Goal: Find specific page/section: Find specific page/section

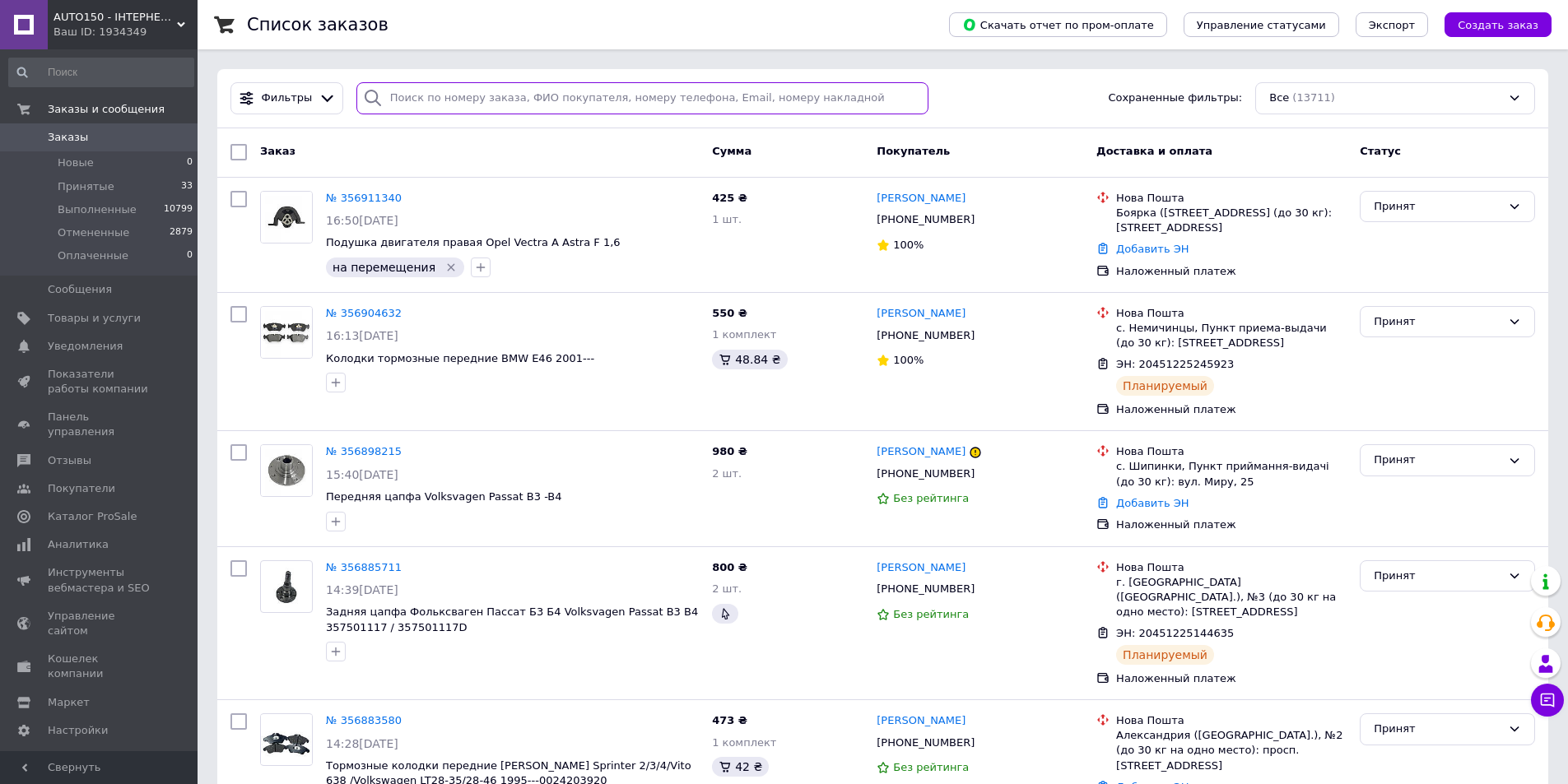
click at [467, 94] on input "search" at bounding box center [643, 98] width 573 height 32
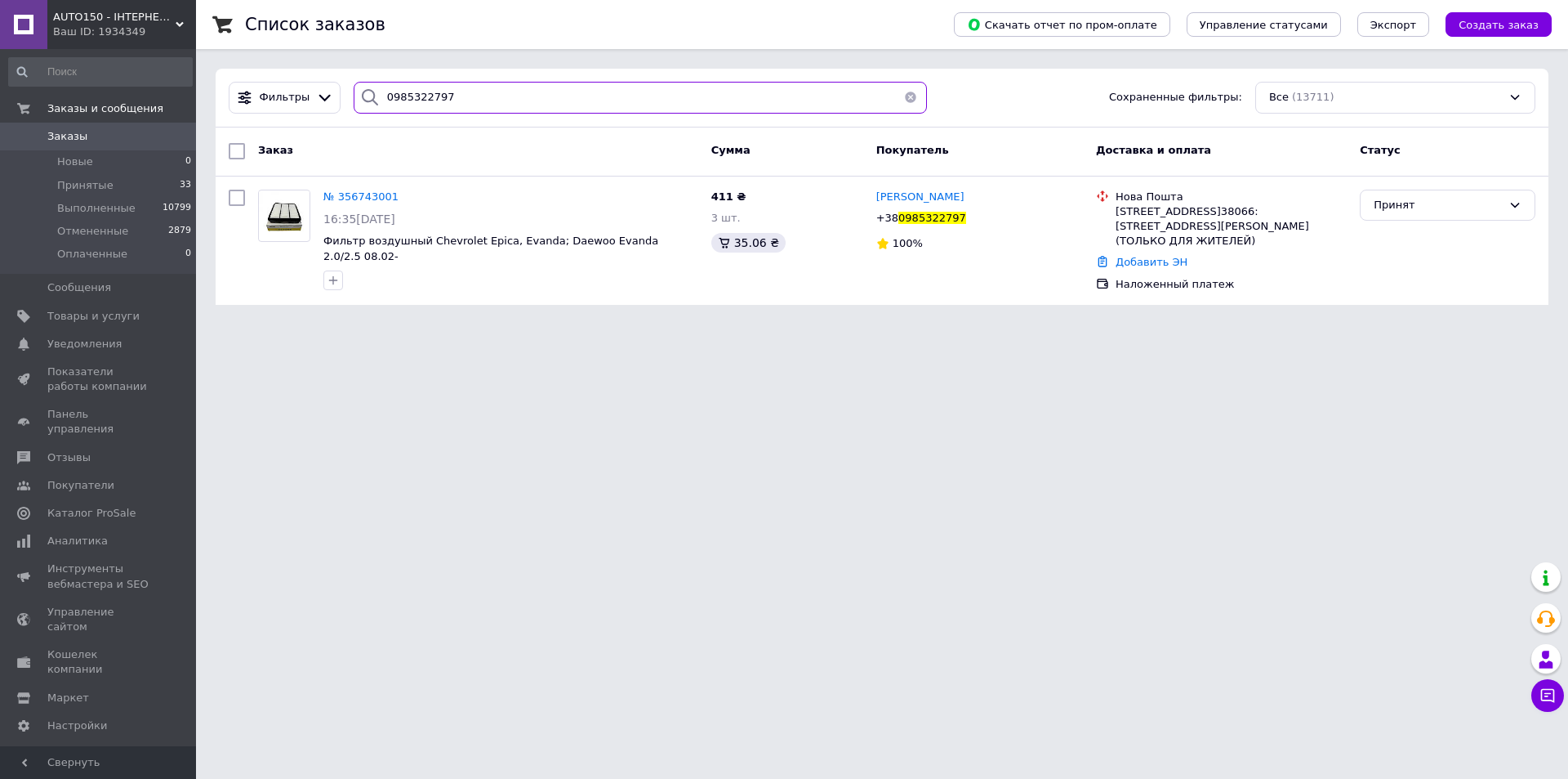
drag, startPoint x: 440, startPoint y: 93, endPoint x: 348, endPoint y: 89, distance: 92.1
click at [354, 89] on div "0985322797" at bounding box center [640, 97] width 573 height 32
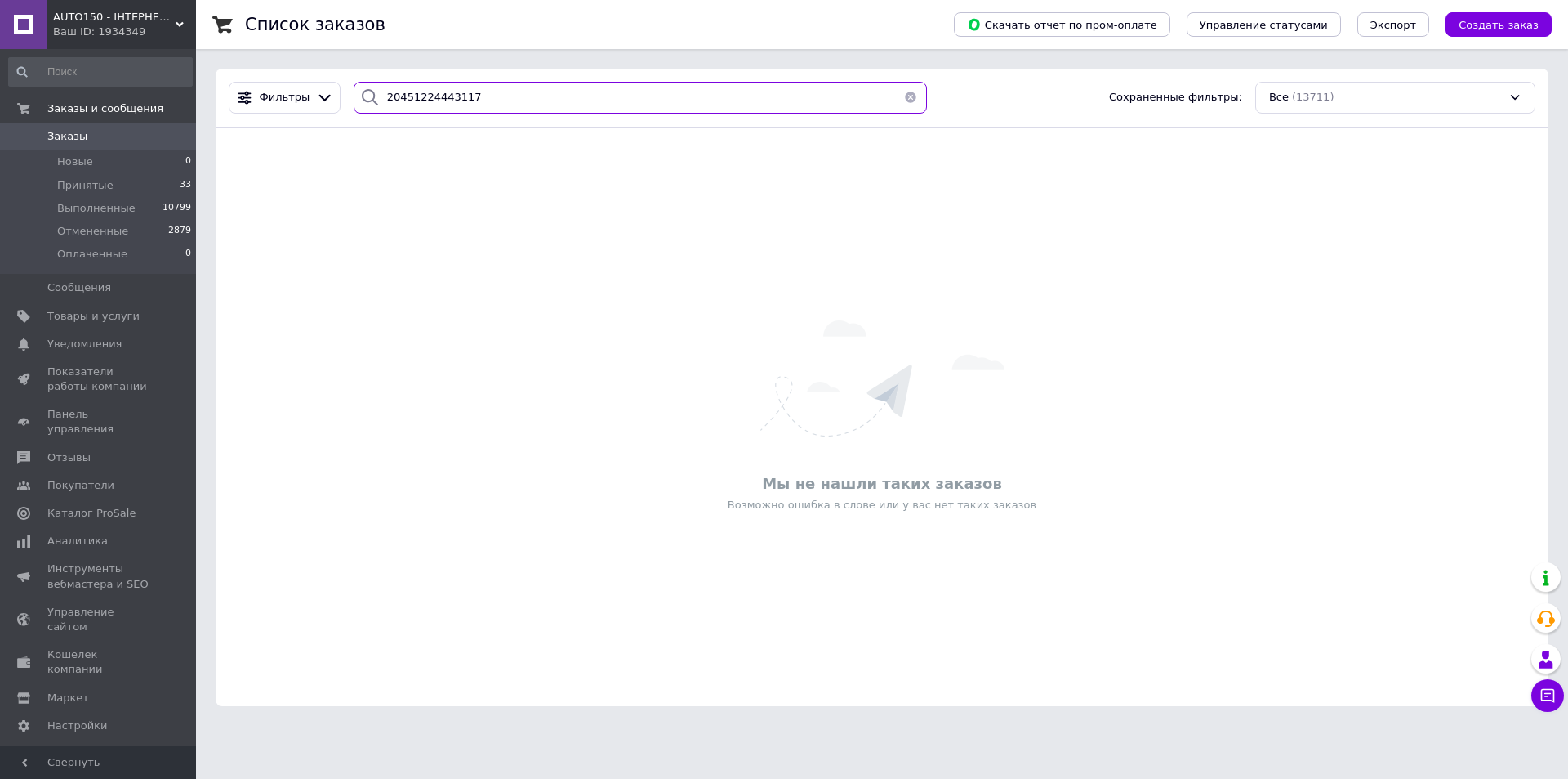
click at [427, 99] on input "20451224443117" at bounding box center [640, 97] width 573 height 32
type input "2045122443117"
drag, startPoint x: 478, startPoint y: 94, endPoint x: 305, endPoint y: 93, distance: 173.0
click at [305, 93] on div "Фильтры 2045122443117 Сохраненные фильтры: Все (13711)" at bounding box center [882, 97] width 1319 height 32
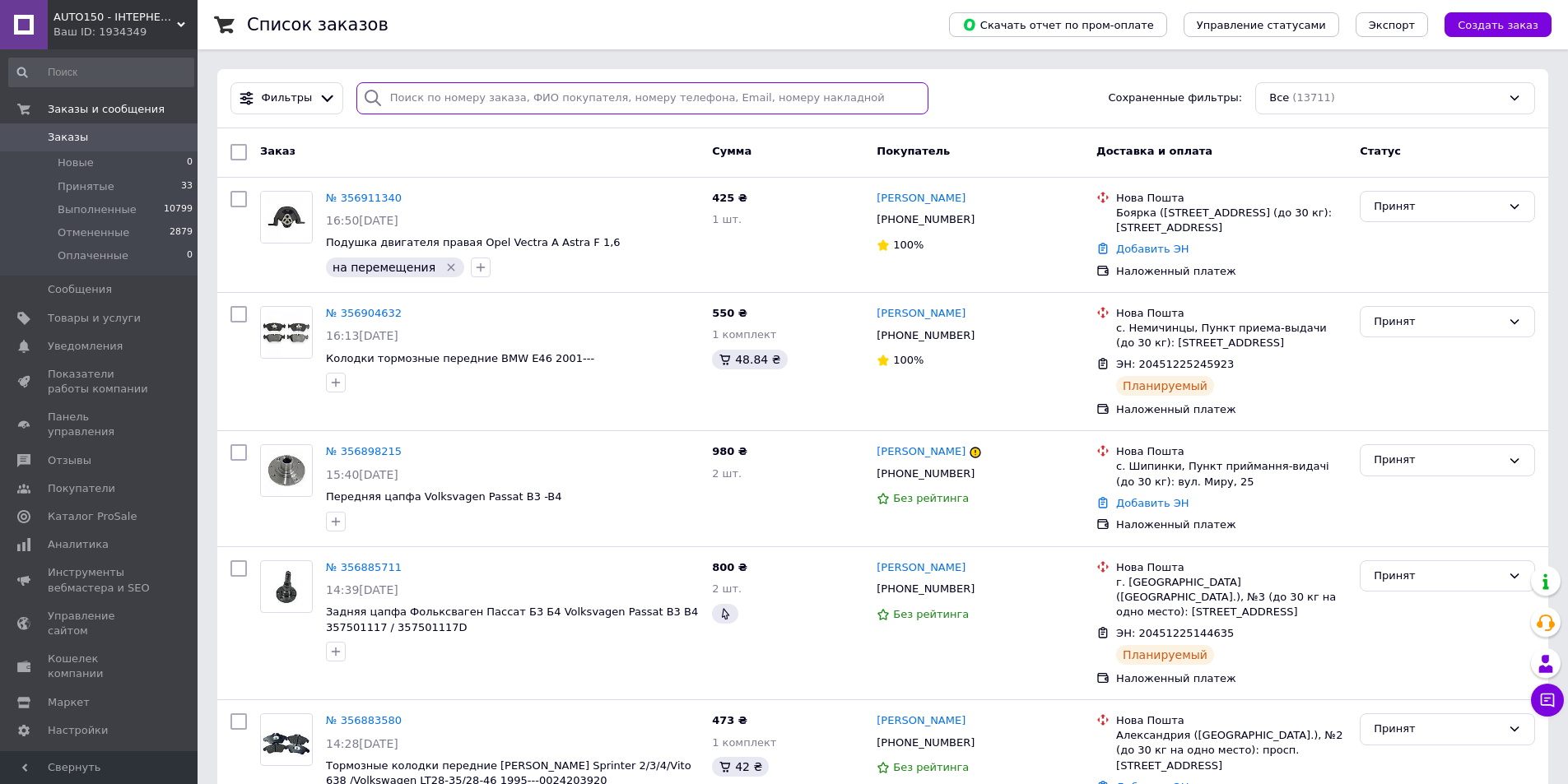
click at [447, 104] on input "search" at bounding box center [643, 98] width 573 height 32
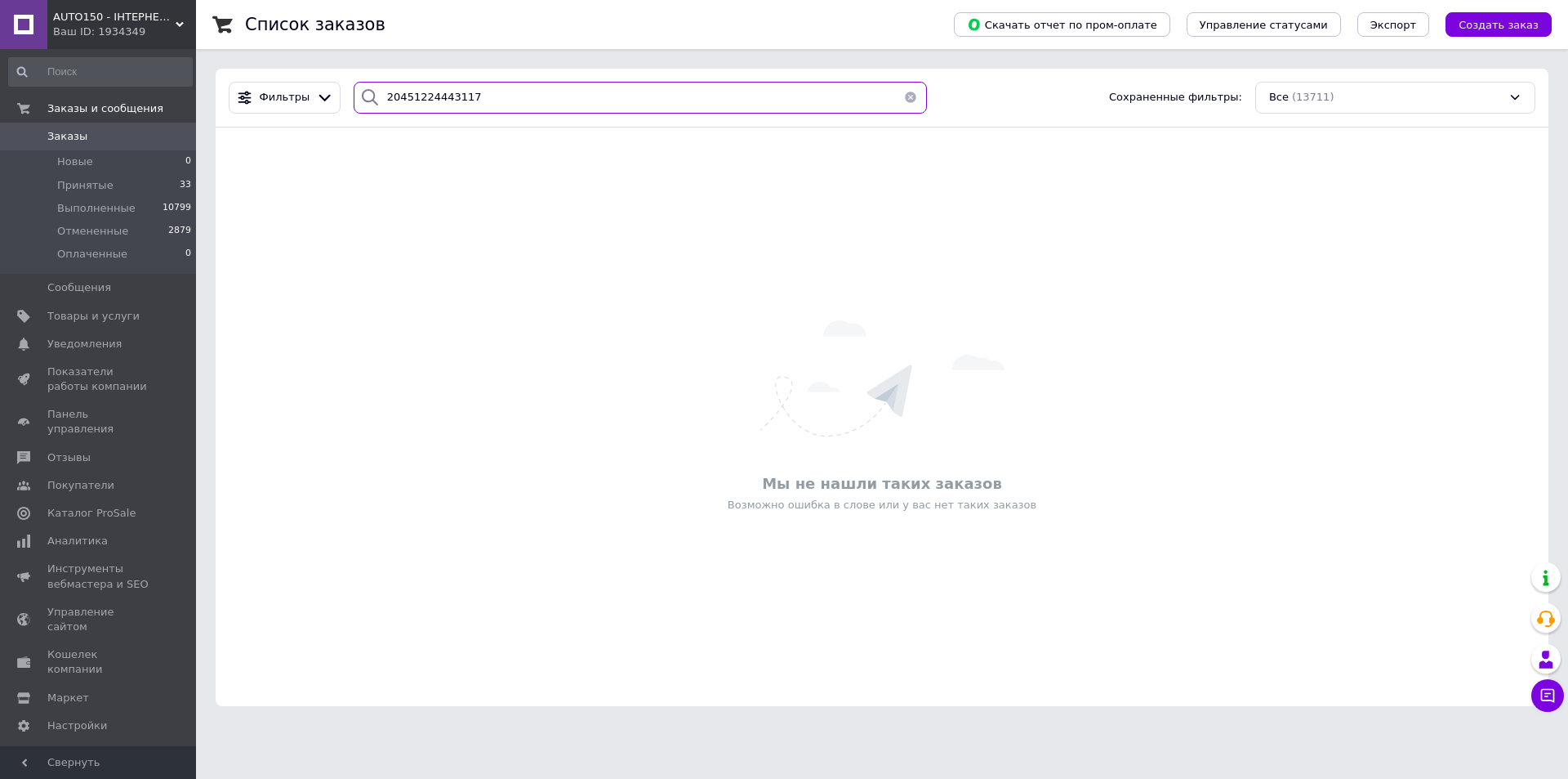
drag, startPoint x: 464, startPoint y: 98, endPoint x: 364, endPoint y: 91, distance: 100.2
click at [364, 91] on div "20451224443117" at bounding box center [640, 97] width 573 height 32
drag, startPoint x: 385, startPoint y: 95, endPoint x: 695, endPoint y: 102, distance: 310.1
click at [695, 105] on input "20451224443117" at bounding box center [640, 97] width 573 height 32
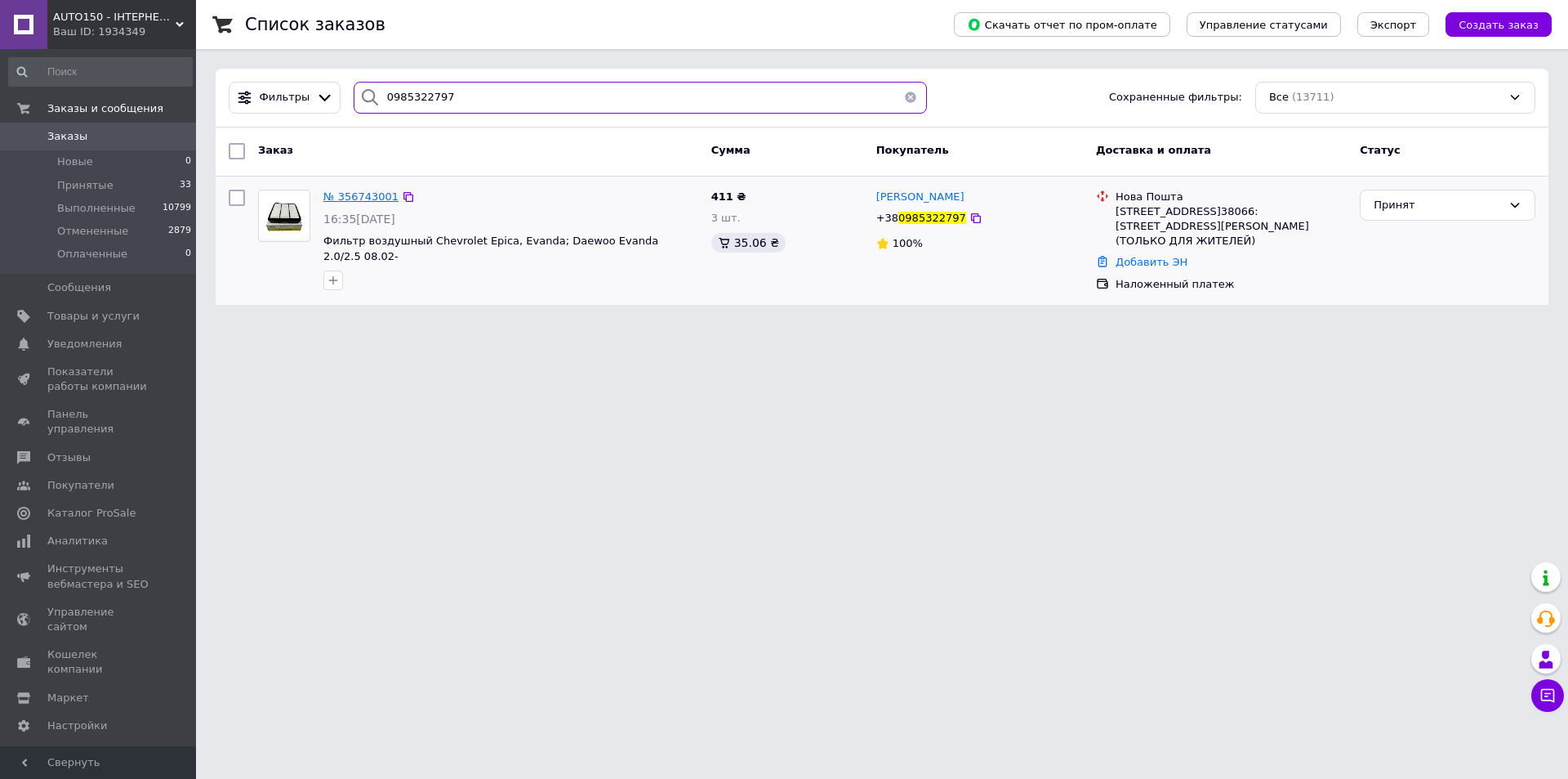
type input "0985322797"
click at [364, 195] on span "№ 356743001" at bounding box center [361, 197] width 75 height 13
